Goal: Information Seeking & Learning: Learn about a topic

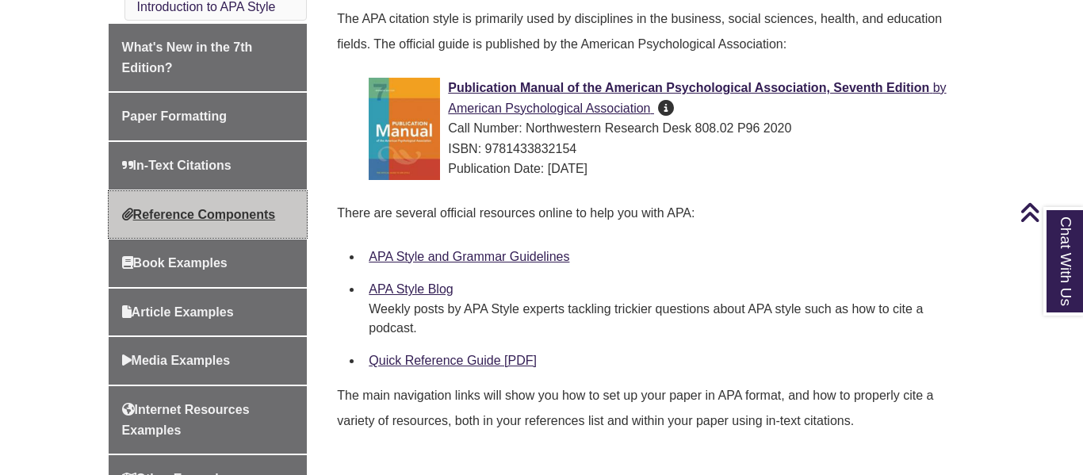
scroll to position [528, 0]
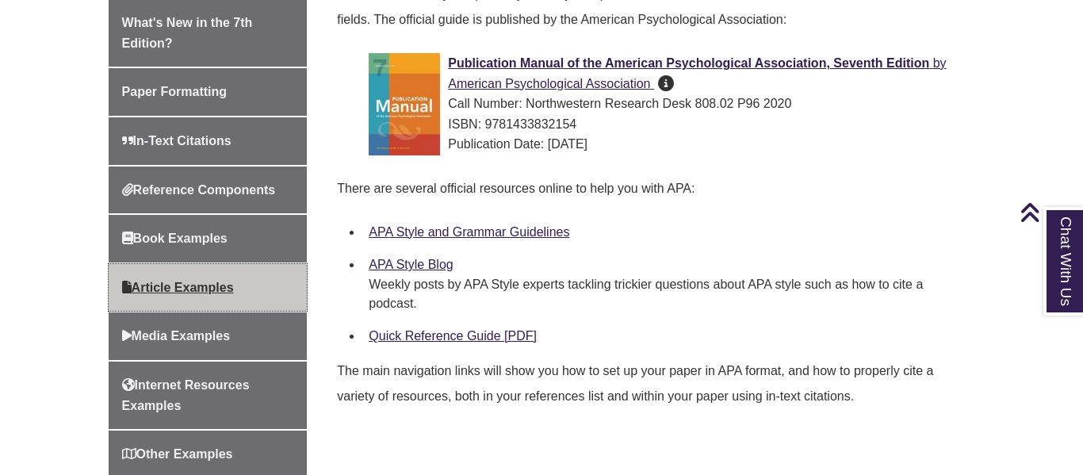
click at [255, 289] on link "Article Examples" at bounding box center [208, 288] width 199 height 48
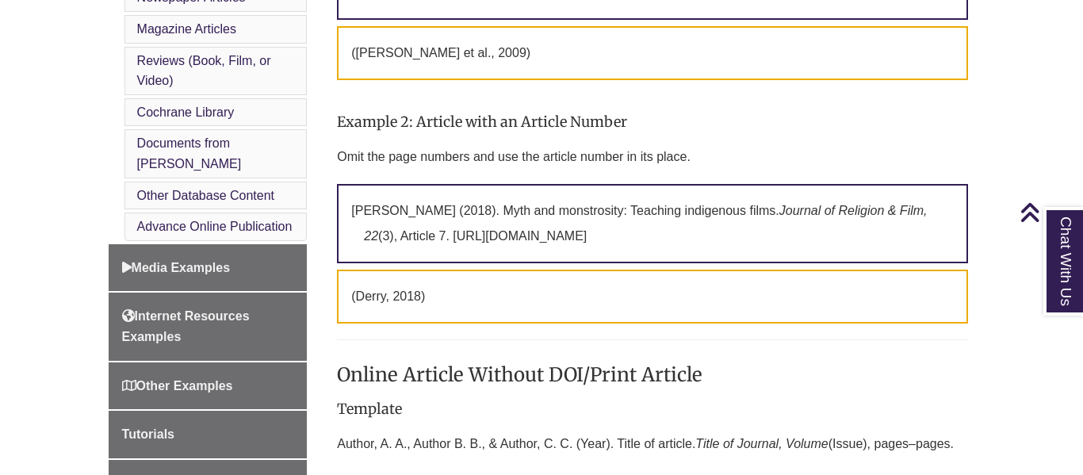
scroll to position [862, 0]
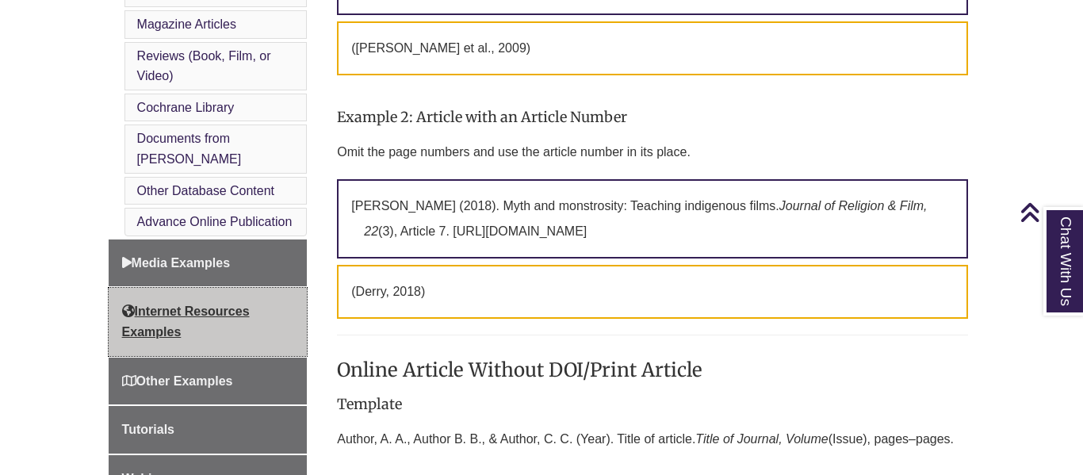
click at [262, 295] on link "Internet Resources Examples" at bounding box center [208, 321] width 199 height 67
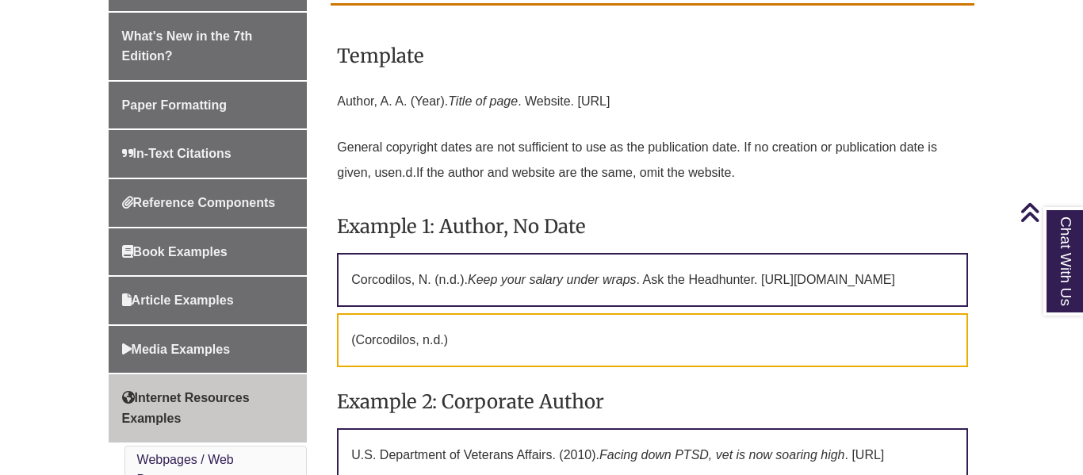
scroll to position [500, 0]
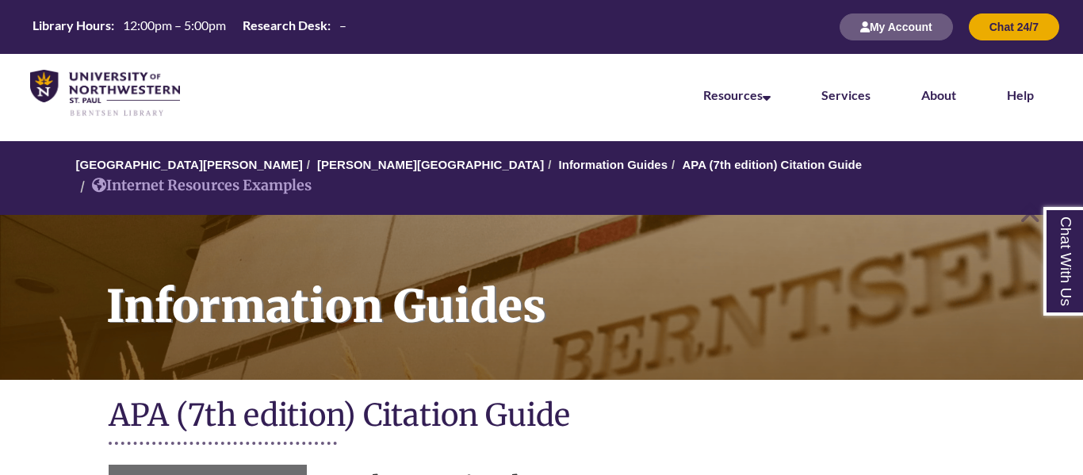
scroll to position [500, 0]
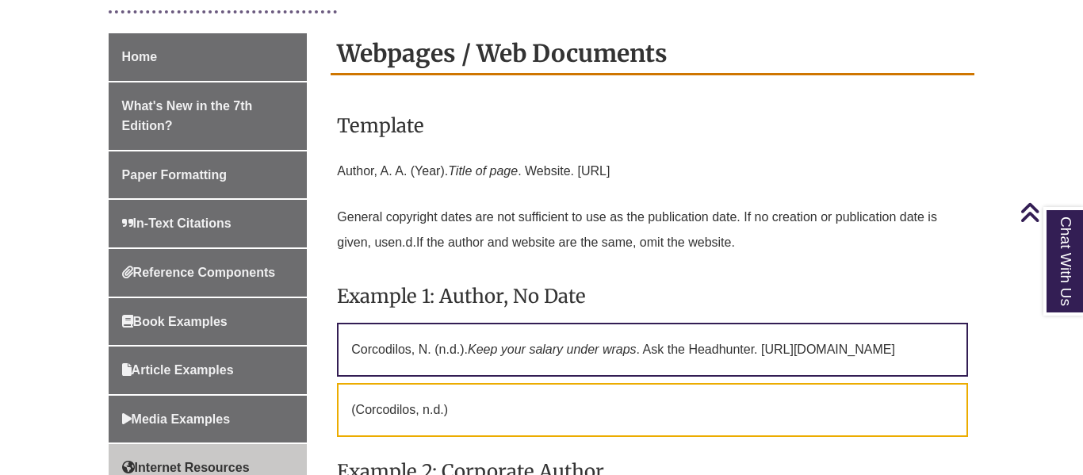
scroll to position [434, 0]
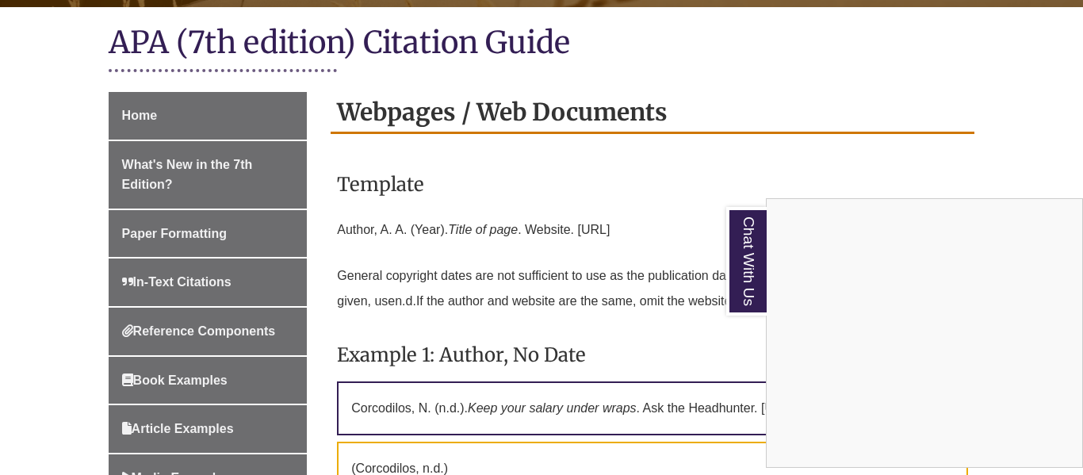
scroll to position [486, 0]
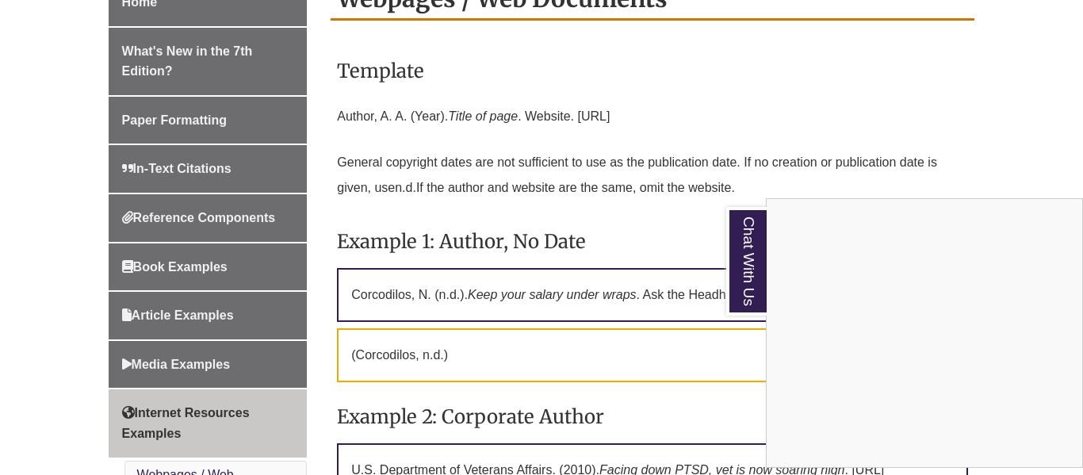
click at [999, 104] on div "Chat With Us" at bounding box center [541, 237] width 1083 height 475
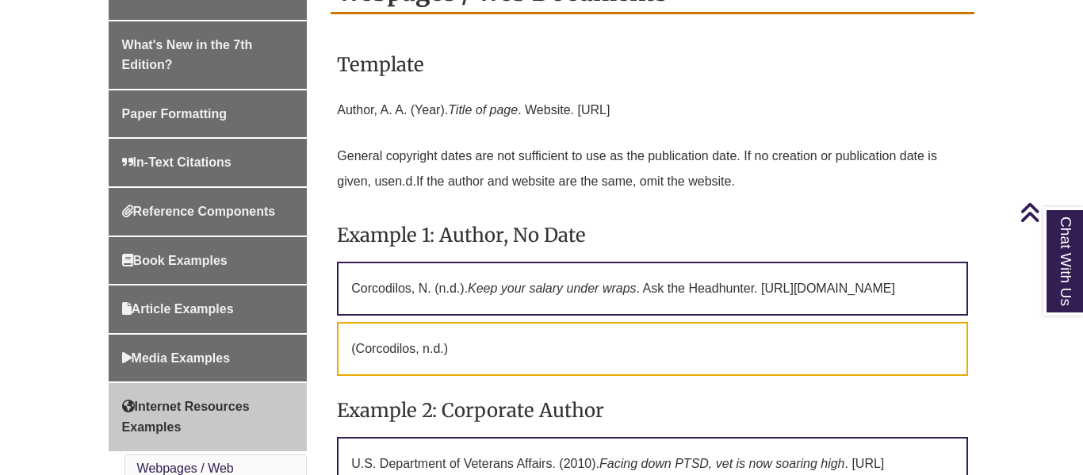
scroll to position [493, 0]
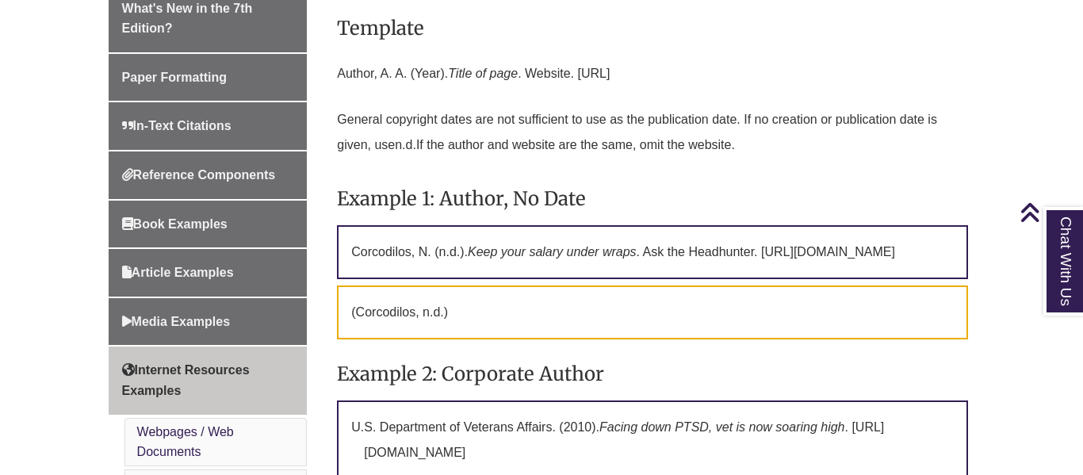
scroll to position [536, 0]
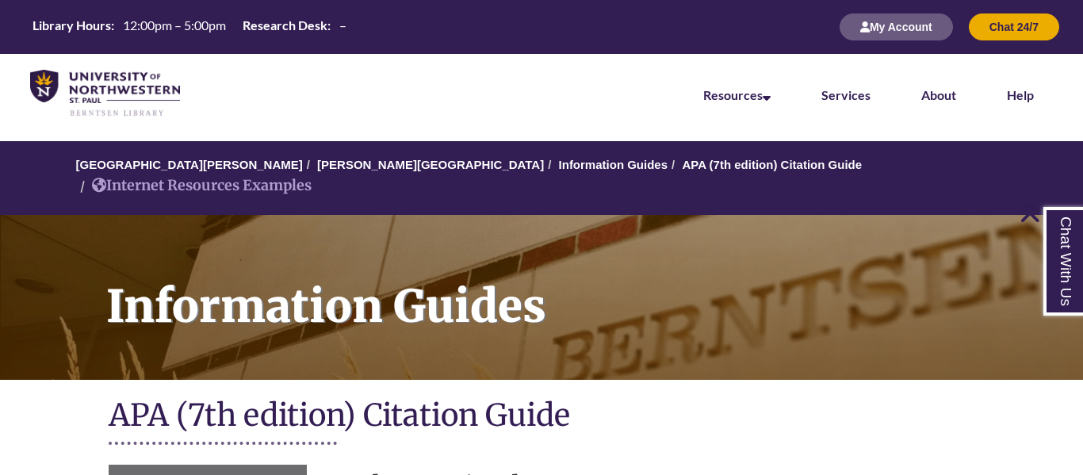
scroll to position [536, 0]
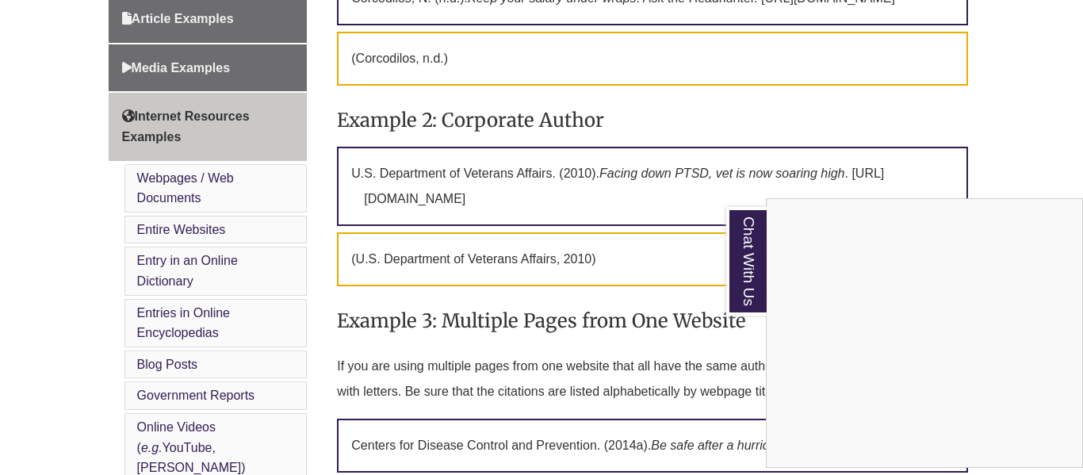
scroll to position [799, 0]
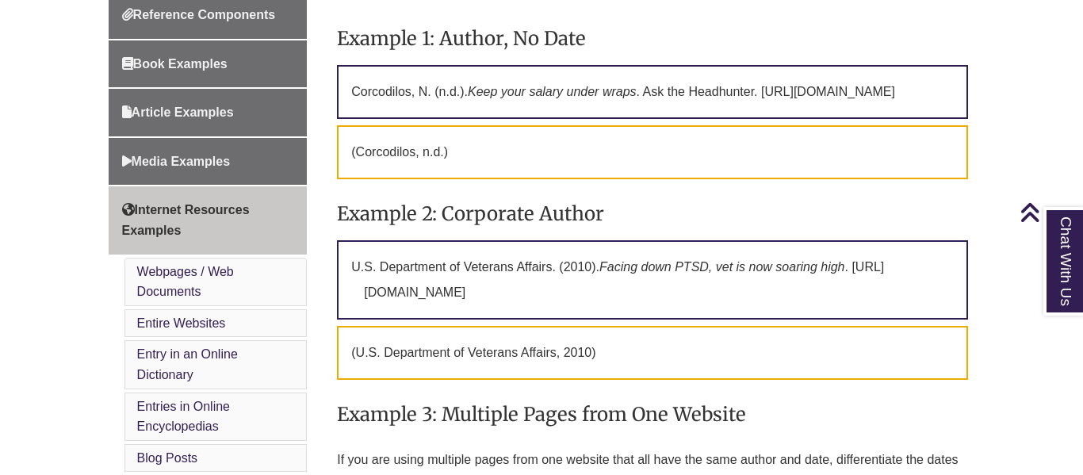
scroll to position [703, 0]
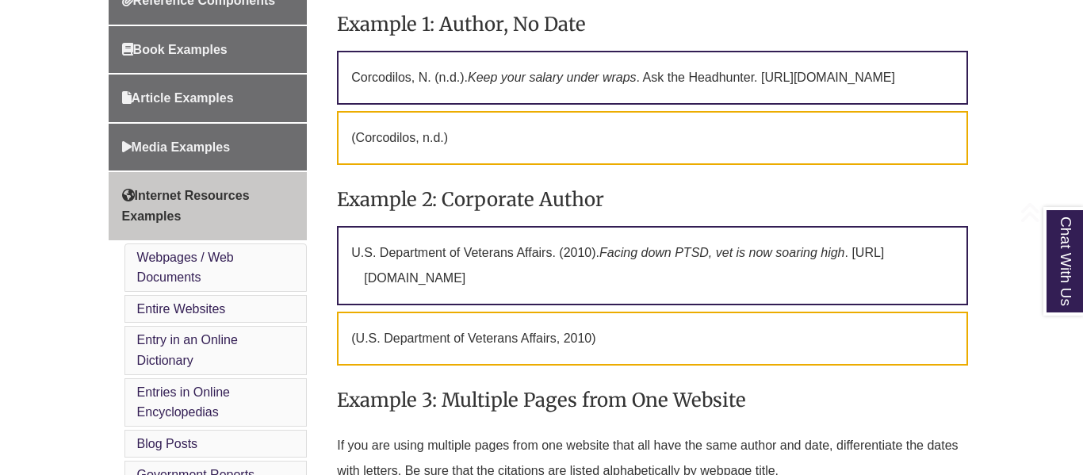
scroll to position [703, 0]
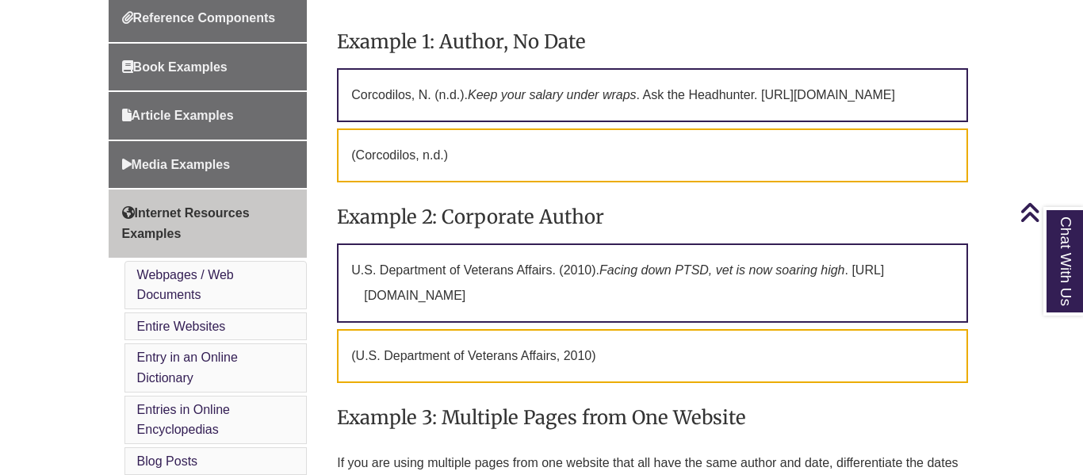
scroll to position [685, 0]
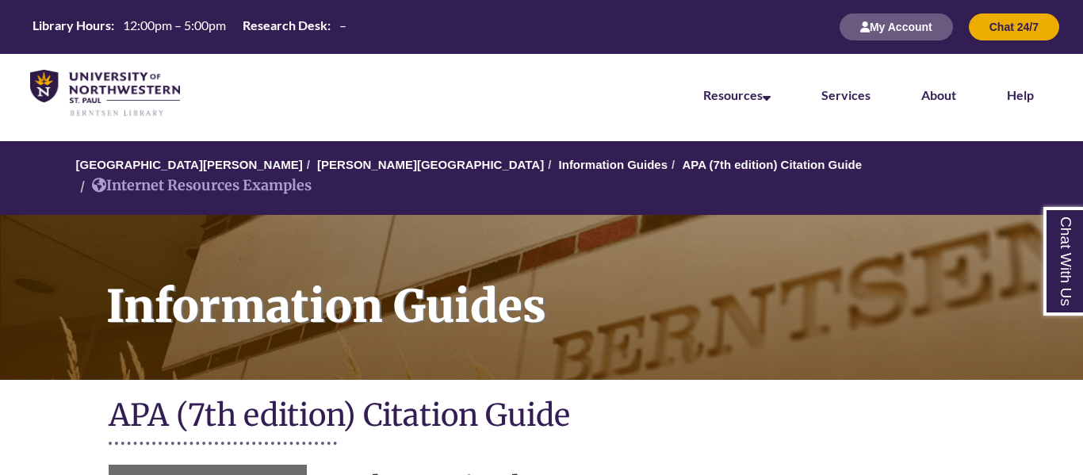
scroll to position [685, 0]
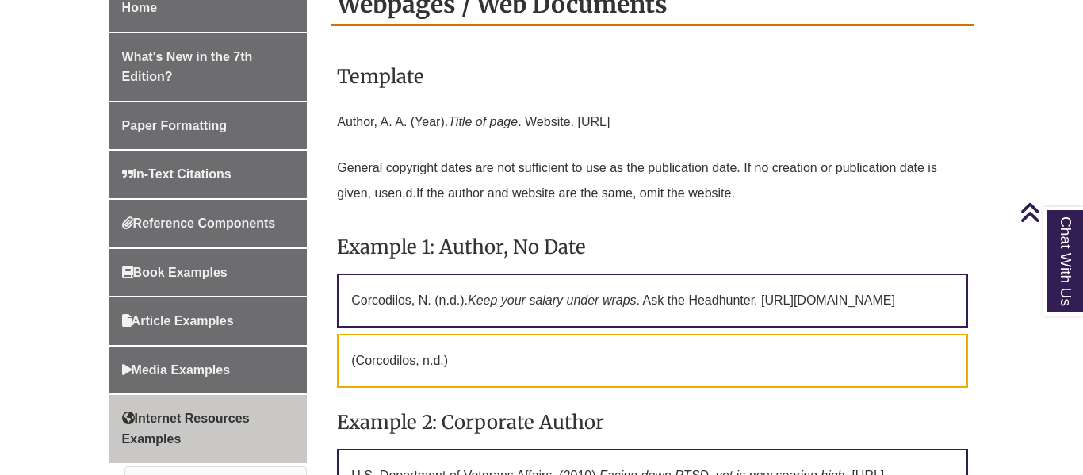
scroll to position [504, 0]
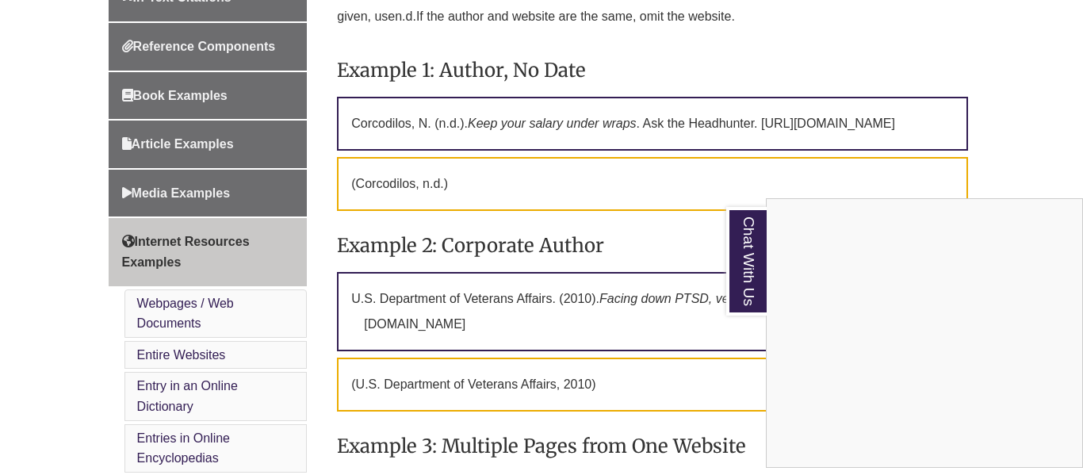
scroll to position [653, 0]
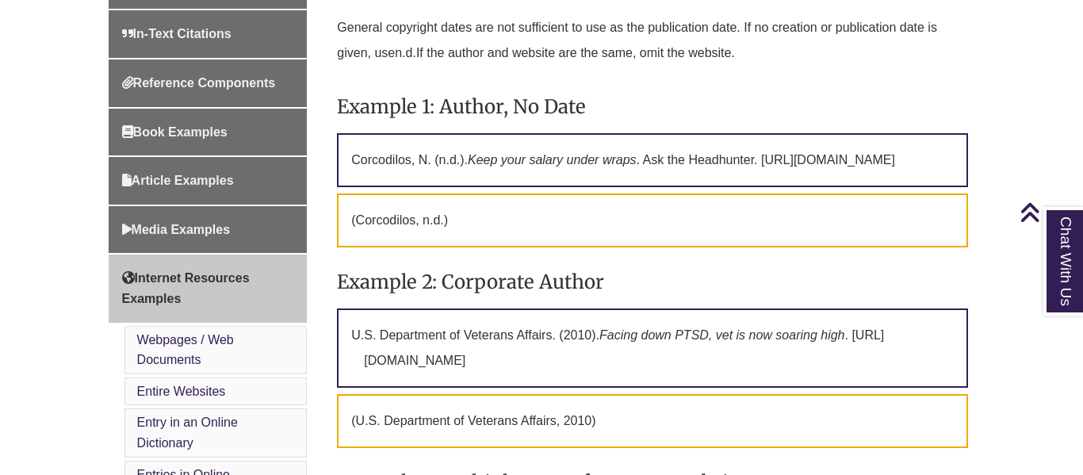
scroll to position [620, 0]
